Goal: Check status: Check status

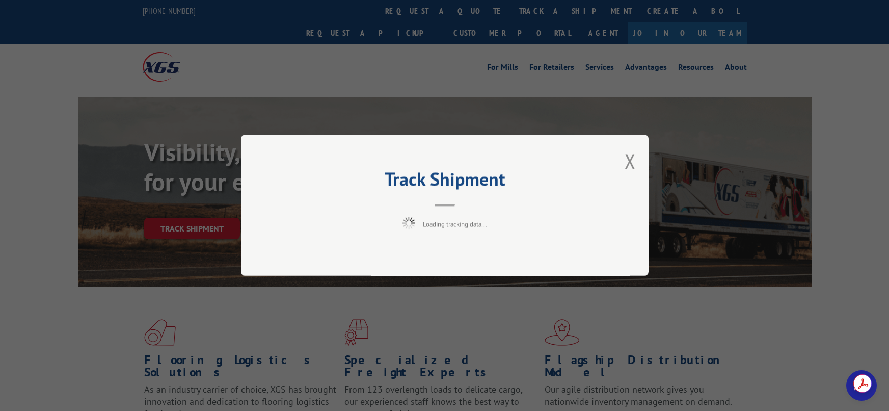
click at [184, 206] on div "Track Shipment Loading tracking data..." at bounding box center [444, 205] width 889 height 411
click at [631, 160] on div "Track Shipment Loading tracking data..." at bounding box center [444, 204] width 407 height 141
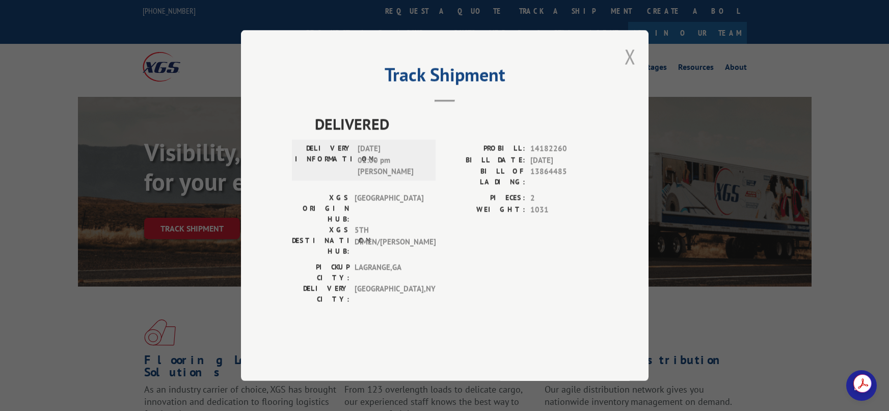
click at [630, 70] on button "Close modal" at bounding box center [629, 56] width 11 height 27
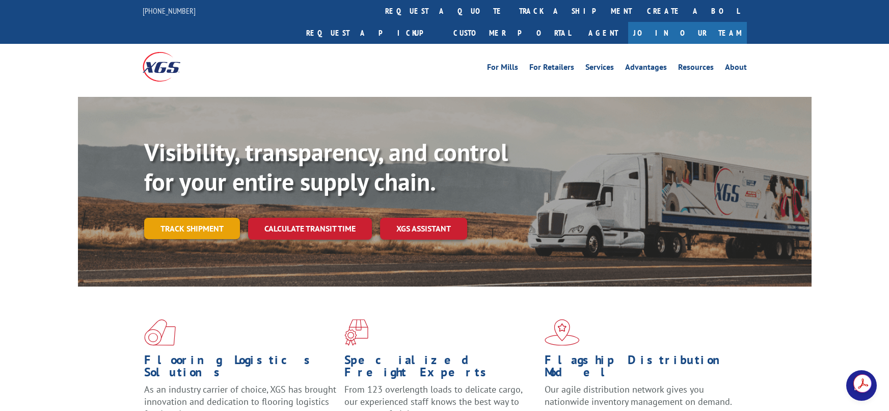
click at [197, 218] on link "Track shipment" at bounding box center [192, 228] width 96 height 21
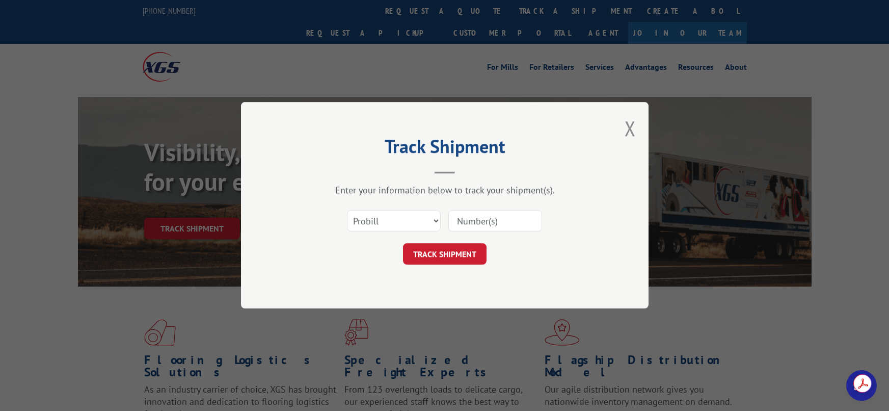
click at [464, 222] on input at bounding box center [495, 220] width 94 height 21
paste input "15985330"
type input "15985330"
click at [446, 251] on button "TRACK SHIPMENT" at bounding box center [445, 253] width 84 height 21
